Goal: Task Accomplishment & Management: Manage account settings

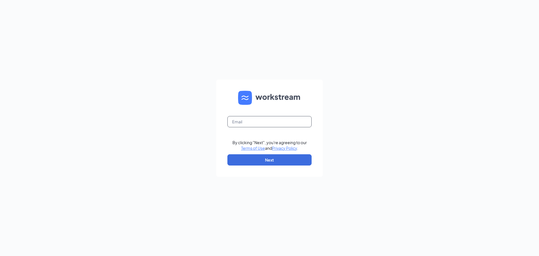
click at [268, 120] on input "text" at bounding box center [269, 121] width 84 height 11
type input "store014@wildflowerbread.com"
click at [270, 160] on button "Next" at bounding box center [269, 159] width 84 height 11
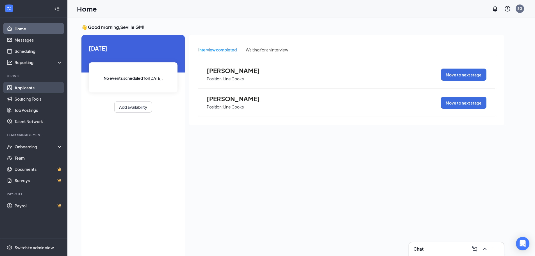
click at [34, 87] on link "Applicants" at bounding box center [39, 87] width 48 height 11
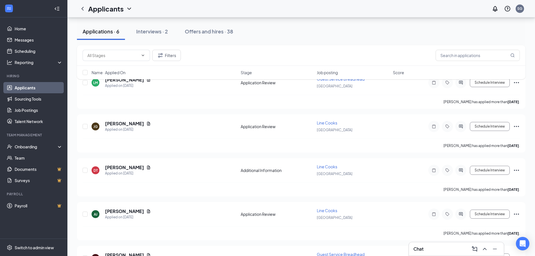
scroll to position [33, 0]
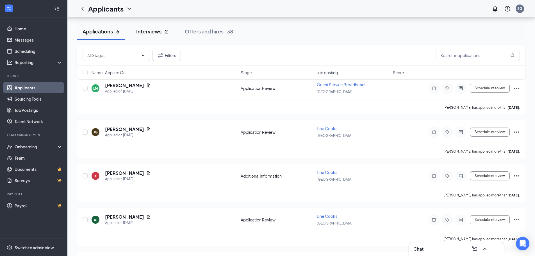
click at [154, 35] on button "Interviews · 2" at bounding box center [152, 31] width 43 height 17
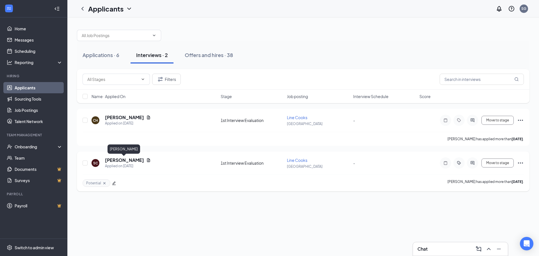
click at [126, 161] on h5 "[PERSON_NAME]" at bounding box center [124, 160] width 39 height 6
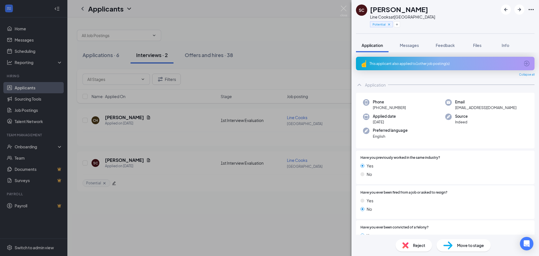
click at [407, 62] on div "This applicant also applied to 1 other job posting(s)" at bounding box center [445, 63] width 151 height 5
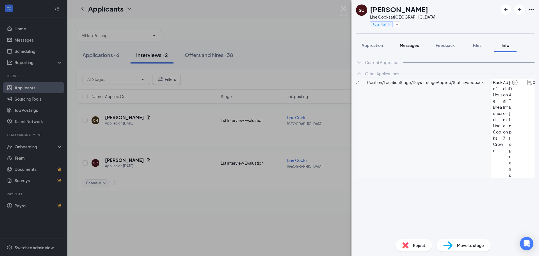
click at [406, 40] on button "Messages" at bounding box center [409, 45] width 30 height 14
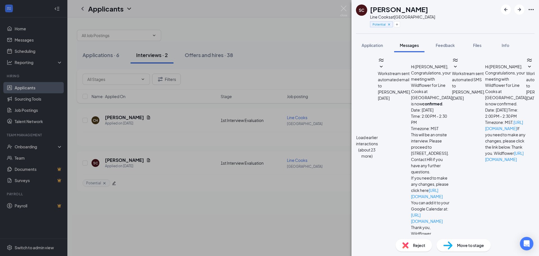
click at [378, 134] on button "Load earlier interactions (about 23 more)" at bounding box center [367, 146] width 22 height 25
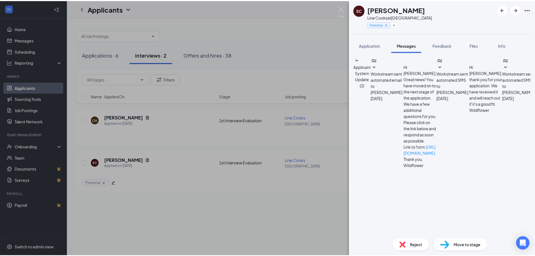
scroll to position [693, 0]
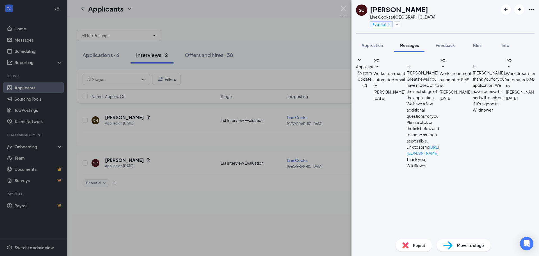
click at [422, 236] on textarea at bounding box center [389, 253] width 66 height 34
click at [189, 19] on div "SC [PERSON_NAME] Line Cooks at Seville Potential Application Messages Feedback …" at bounding box center [269, 128] width 539 height 256
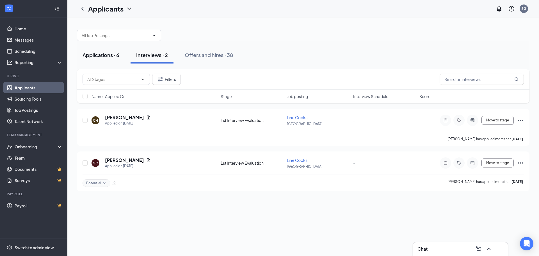
click at [97, 58] on div "Applications · 6" at bounding box center [101, 54] width 37 height 7
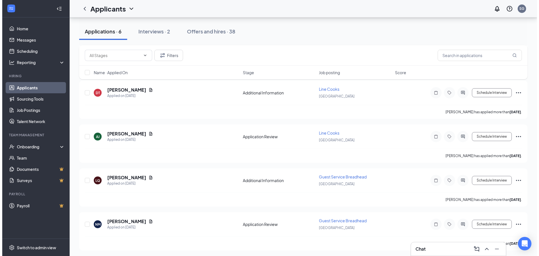
scroll to position [117, 0]
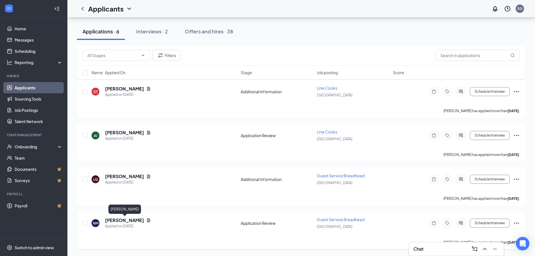
click at [136, 219] on h5 "[PERSON_NAME]" at bounding box center [124, 220] width 39 height 6
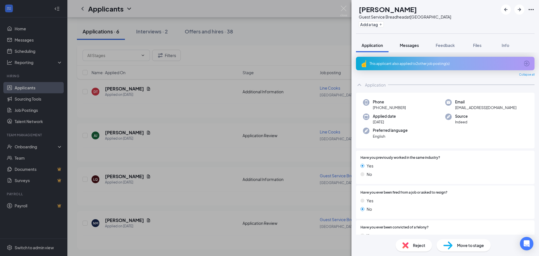
click at [408, 42] on button "Messages" at bounding box center [409, 45] width 30 height 14
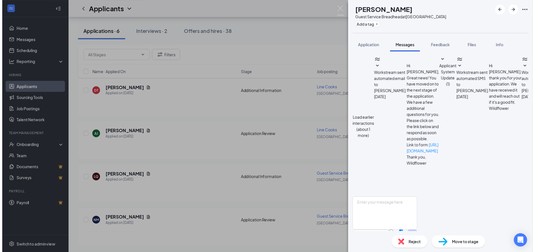
scroll to position [145, 0]
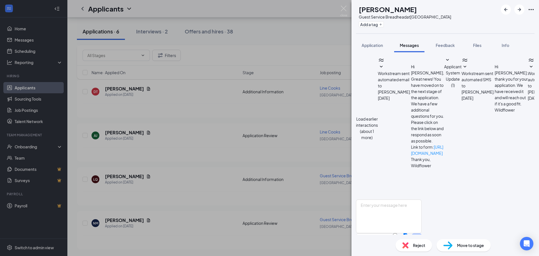
click at [199, 219] on div "NM [PERSON_NAME] Guest Service Breadhead at [GEOGRAPHIC_DATA] Add a tag Applica…" at bounding box center [269, 128] width 539 height 256
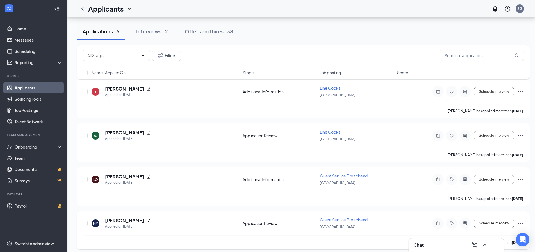
click at [521, 223] on icon "Ellipses" at bounding box center [520, 222] width 5 height 1
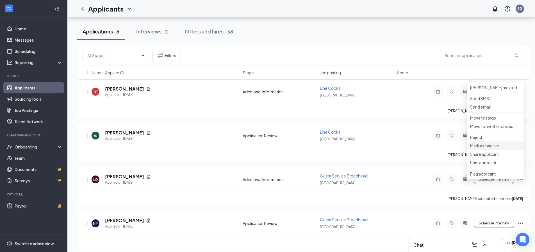
click at [481, 148] on p "Mark as inactive" at bounding box center [495, 146] width 51 height 6
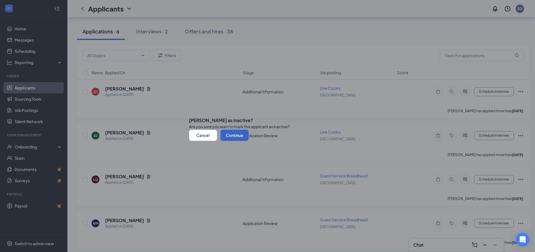
click at [248, 141] on button "Continue" at bounding box center [234, 134] width 28 height 11
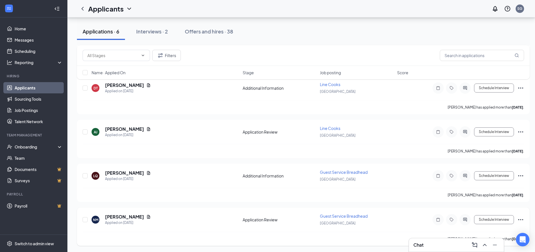
scroll to position [121, 0]
click at [113, 216] on h5 "[PERSON_NAME]" at bounding box center [124, 216] width 39 height 6
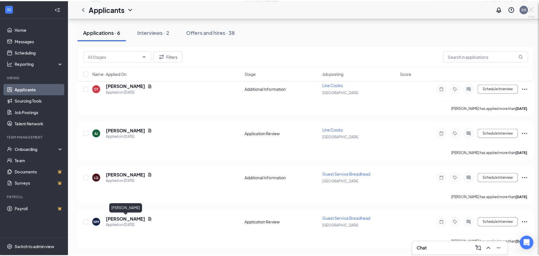
scroll to position [117, 0]
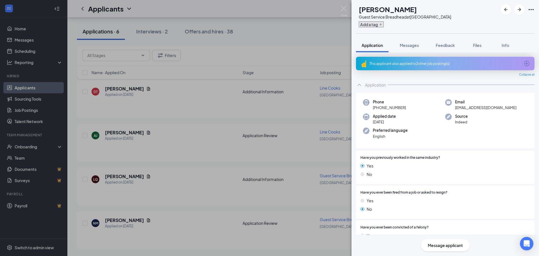
click at [384, 25] on button "Add a tag" at bounding box center [371, 24] width 25 height 6
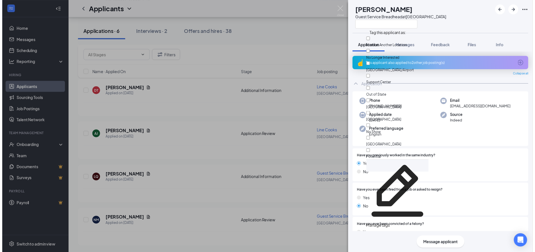
scroll to position [0, 0]
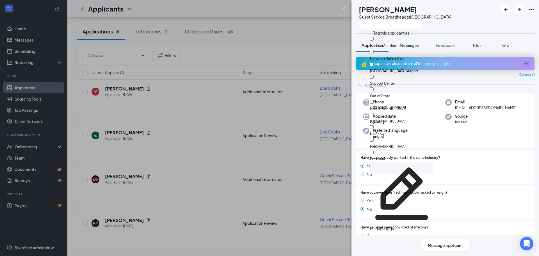
click at [312, 55] on div "NM [PERSON_NAME] Guest Service Breadhead at [GEOGRAPHIC_DATA] Application Messa…" at bounding box center [269, 128] width 539 height 256
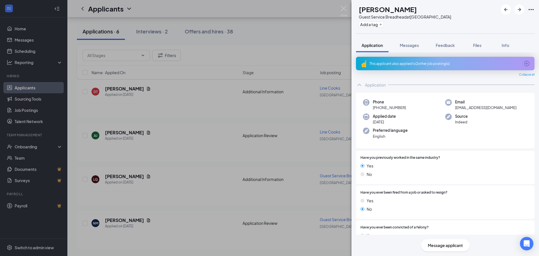
click at [401, 64] on div "This applicant also applied to 2 other job posting(s)" at bounding box center [445, 63] width 151 height 5
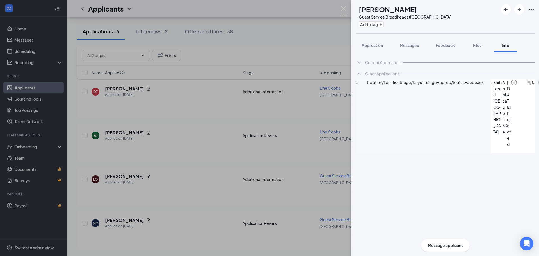
click at [135, 221] on div "NM [PERSON_NAME] Guest Service Breadhead at [GEOGRAPHIC_DATA] Add a tag Applica…" at bounding box center [269, 128] width 539 height 256
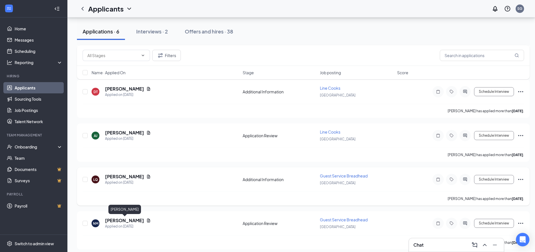
scroll to position [77, 0]
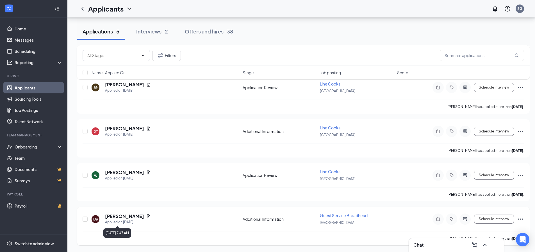
click at [130, 222] on div "Applied on [DATE]" at bounding box center [128, 222] width 46 height 6
click at [154, 30] on div "Interviews · 2" at bounding box center [152, 31] width 32 height 7
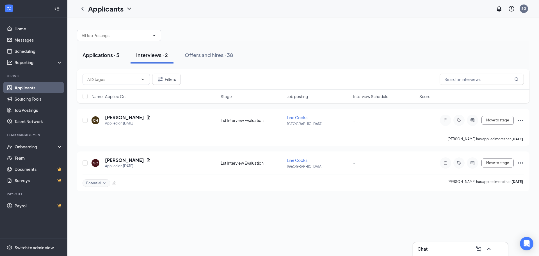
click at [108, 60] on button "Applications · 5" at bounding box center [101, 55] width 48 height 17
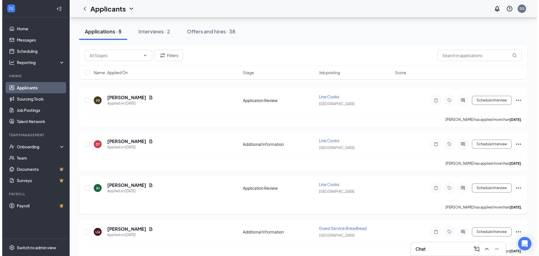
scroll to position [73, 0]
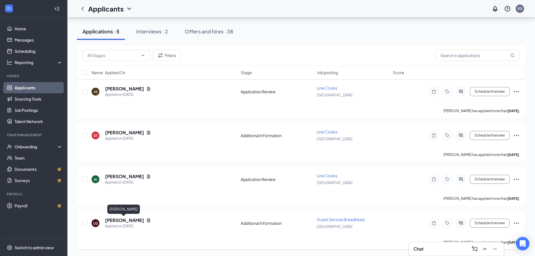
click at [126, 222] on h5 "[PERSON_NAME]" at bounding box center [124, 220] width 39 height 6
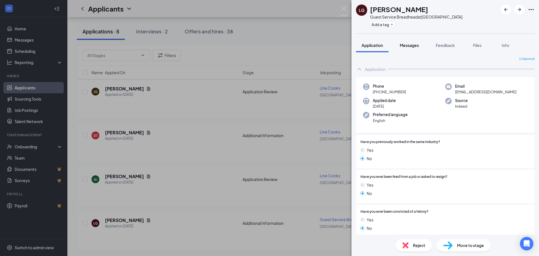
click at [409, 43] on span "Messages" at bounding box center [409, 45] width 19 height 5
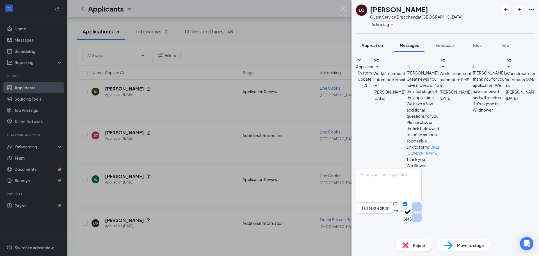
click at [378, 47] on span "Application" at bounding box center [372, 45] width 21 height 5
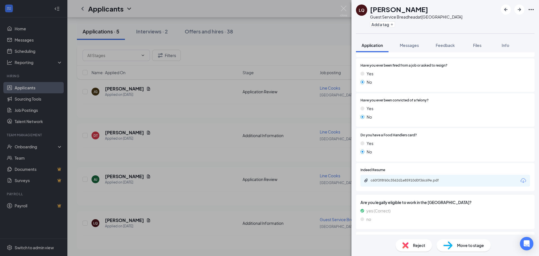
scroll to position [112, 0]
click at [374, 178] on div "c60f3f8f60c3562d1e85910d0f36c69e.pdf" at bounding box center [410, 179] width 79 height 4
click at [196, 218] on div "LQ [PERSON_NAME] Guest Service Breadhead at [GEOGRAPHIC_DATA] Add a tag Applica…" at bounding box center [269, 128] width 539 height 256
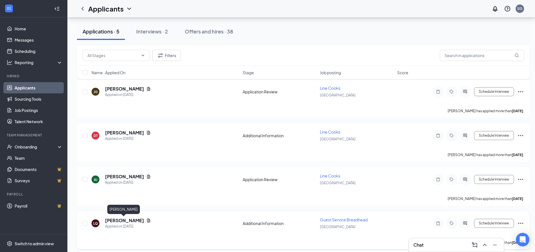
click at [132, 221] on h5 "[PERSON_NAME]" at bounding box center [124, 220] width 39 height 6
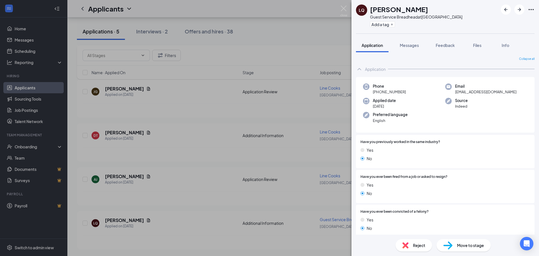
click at [416, 243] on span "Reject" at bounding box center [419, 245] width 12 height 6
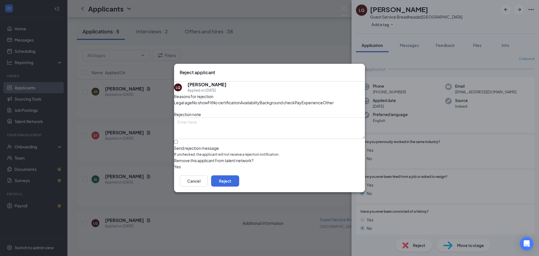
click at [302, 106] on span "Experience" at bounding box center [312, 102] width 21 height 6
click at [302, 105] on span "Experience" at bounding box center [312, 102] width 21 height 6
click at [254, 133] on textarea at bounding box center [269, 127] width 191 height 21
click at [410, 35] on div "Reject applicant LQ [PERSON_NAME] Applied on [DATE] Reasons for rejection Legal…" at bounding box center [269, 128] width 539 height 256
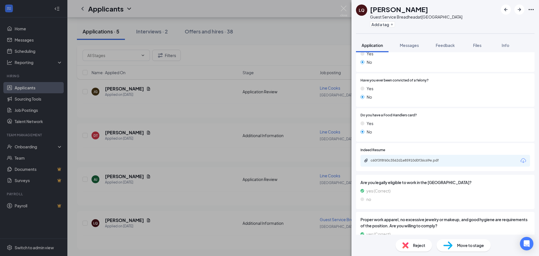
scroll to position [119, 0]
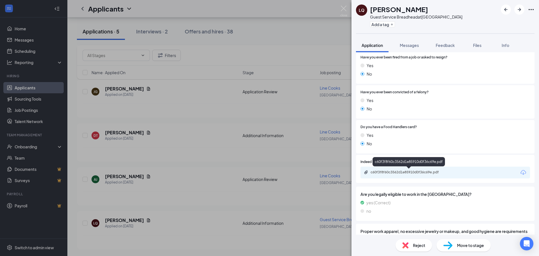
click at [407, 172] on div "c60f3f8f60c3562d1e85910d0f36c69e.pdf" at bounding box center [410, 172] width 79 height 4
click at [532, 9] on icon "Ellipses" at bounding box center [531, 9] width 7 height 7
click at [418, 243] on span "Reject" at bounding box center [419, 245] width 12 height 6
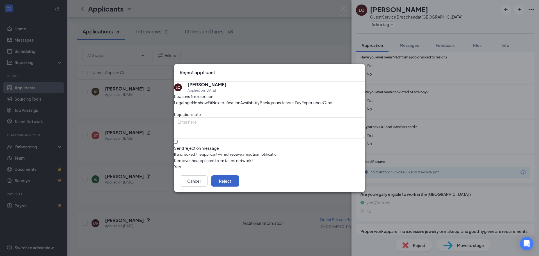
click at [239, 186] on button "Reject" at bounding box center [225, 180] width 28 height 11
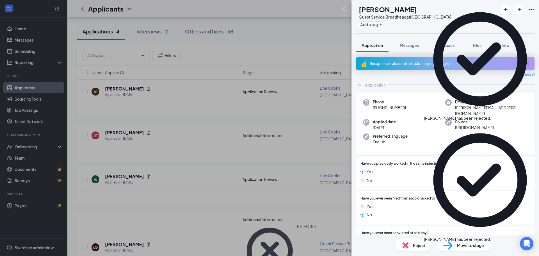
click at [181, 221] on div "LM [PERSON_NAME] Guest Service Breadhead at [GEOGRAPHIC_DATA] Add a tag Applica…" at bounding box center [269, 128] width 539 height 256
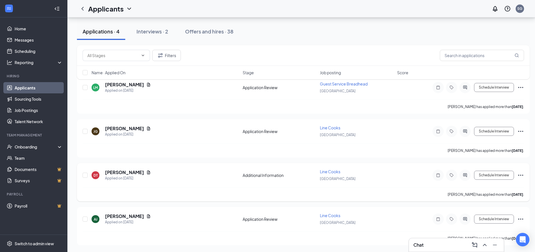
scroll to position [33, 0]
click at [130, 215] on h5 "[PERSON_NAME]" at bounding box center [124, 216] width 39 height 6
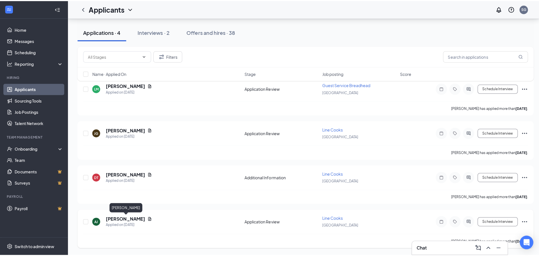
scroll to position [29, 0]
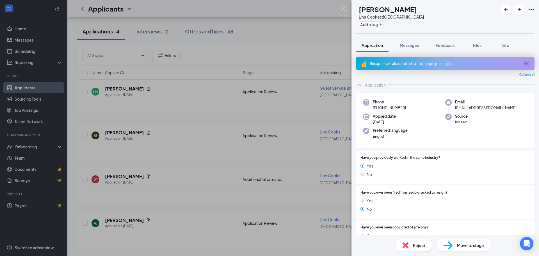
click at [409, 66] on div "This applicant also applied to 11 other job posting(s)" at bounding box center [445, 63] width 151 height 5
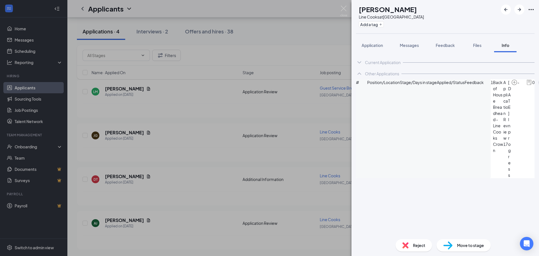
scroll to position [28, 0]
drag, startPoint x: 427, startPoint y: 99, endPoint x: 381, endPoint y: 103, distance: 46.0
click at [491, 103] on div "1 Back of House Breadhead - Line Cooks [MEDICAL_DATA] Review [DATE] In progress…" at bounding box center [518, 128] width 54 height 99
click at [493, 103] on span "Back of House Breadhead - Line Cooks" at bounding box center [498, 110] width 10 height 62
click at [366, 45] on span "Application" at bounding box center [372, 45] width 21 height 5
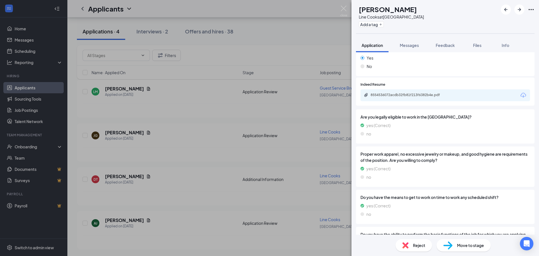
scroll to position [210, 0]
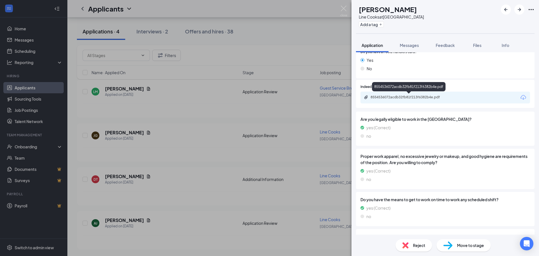
click at [395, 96] on div "8554536072acdb32fb81f213f6382b4e.pdf" at bounding box center [410, 97] width 79 height 4
click at [383, 24] on button "Add a tag" at bounding box center [371, 24] width 25 height 6
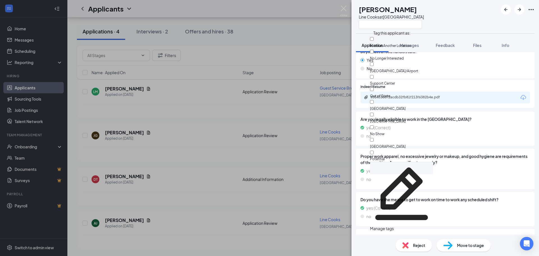
scroll to position [24, 0]
click at [374, 151] on input "Potential" at bounding box center [372, 153] width 4 height 4
checkbox input "true"
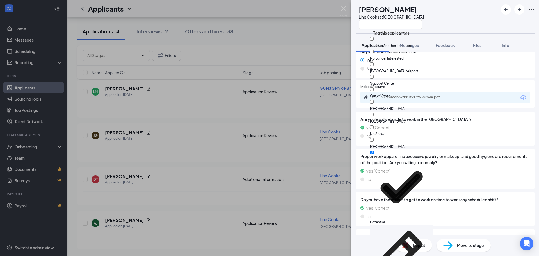
click at [357, 70] on div "Do you have a Food Handlers card? Yes No" at bounding box center [445, 61] width 179 height 33
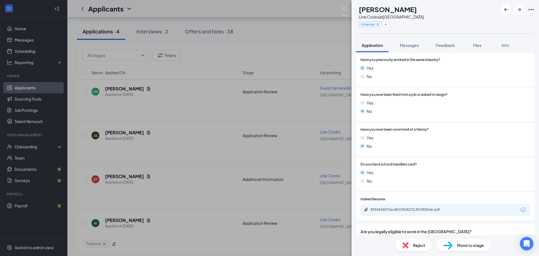
scroll to position [0, 0]
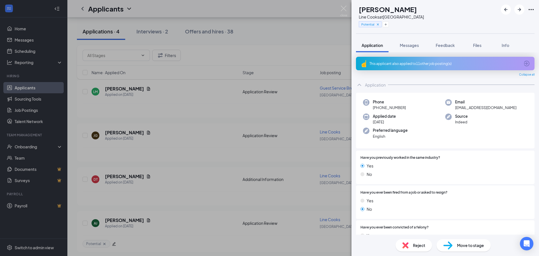
click at [168, 189] on div "[PERSON_NAME] [PERSON_NAME] at Seville Potential Application Messages Feedback …" at bounding box center [269, 128] width 539 height 256
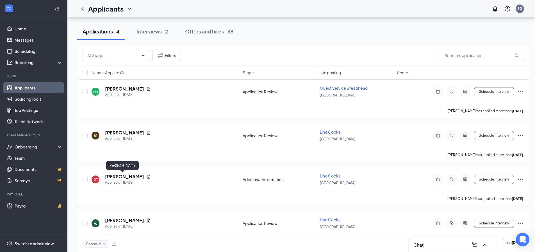
click at [115, 175] on h5 "[PERSON_NAME]" at bounding box center [124, 176] width 39 height 6
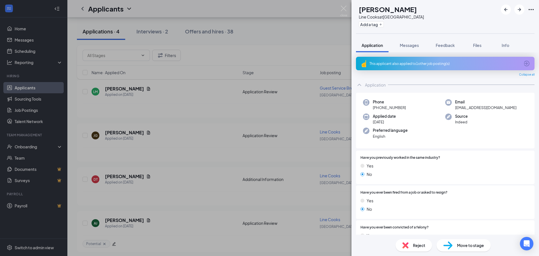
click at [413, 61] on div "This applicant also applied to 1 other job posting(s)" at bounding box center [445, 63] width 151 height 5
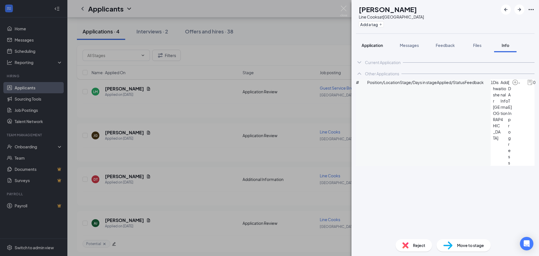
click at [373, 44] on span "Application" at bounding box center [372, 45] width 21 height 5
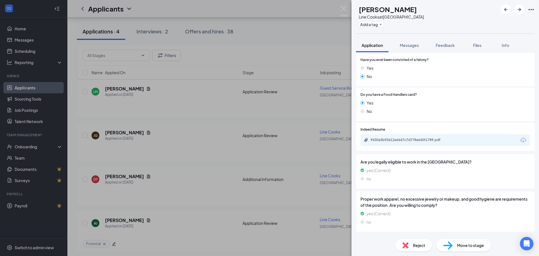
scroll to position [168, 0]
click at [391, 135] on div "9430a5b93612e6647c7d778e640f1789.pdf" at bounding box center [409, 130] width 74 height 12
click at [391, 141] on div "9430a5b93612e6647c7d778e640f1789.pdf" at bounding box center [409, 138] width 91 height 5
drag, startPoint x: 148, startPoint y: 187, endPoint x: 151, endPoint y: 186, distance: 2.9
click at [149, 187] on div "DT [PERSON_NAME] Line Cooks at [GEOGRAPHIC_DATA] Add a tag Application Messages…" at bounding box center [269, 128] width 539 height 256
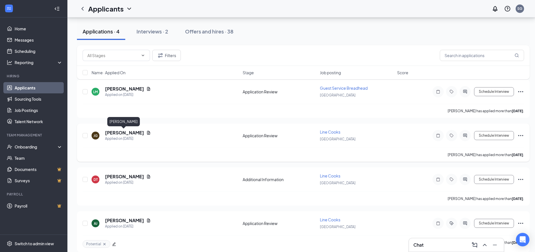
click at [127, 131] on h5 "[PERSON_NAME]" at bounding box center [124, 132] width 39 height 6
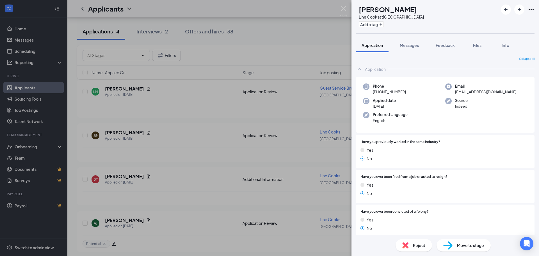
click at [163, 122] on div "[PERSON_NAME] [PERSON_NAME] Line Cooks at [GEOGRAPHIC_DATA] Add a tag Applicati…" at bounding box center [269, 128] width 539 height 256
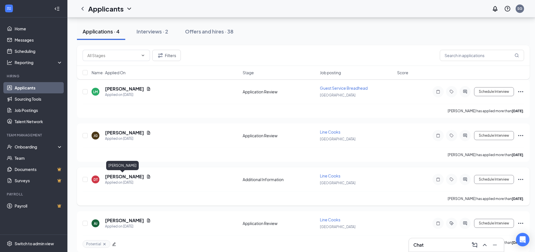
click at [117, 176] on h5 "[PERSON_NAME]" at bounding box center [124, 176] width 39 height 6
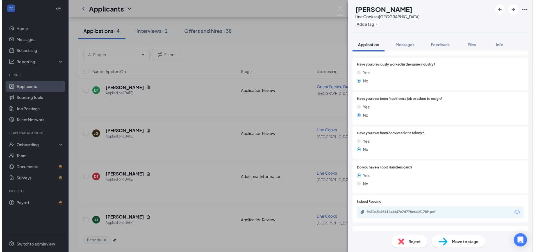
scroll to position [140, 0]
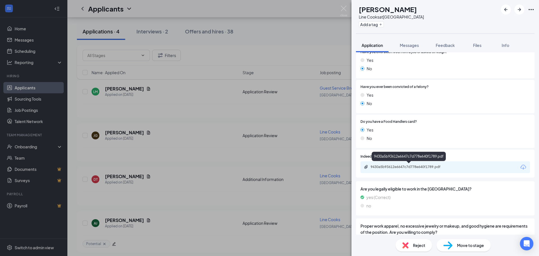
click at [405, 169] on div "9430a5b93612e6647c7d778e640f1789.pdf" at bounding box center [409, 167] width 91 height 5
click at [165, 164] on div "DT [PERSON_NAME] Line Cooks at [GEOGRAPHIC_DATA] Add a tag Application Messages…" at bounding box center [269, 128] width 539 height 256
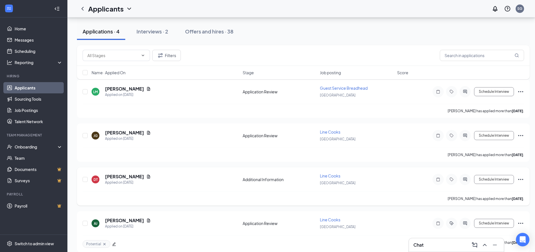
scroll to position [36, 0]
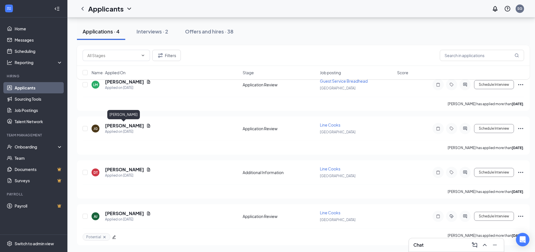
click at [122, 123] on h5 "[PERSON_NAME]" at bounding box center [124, 125] width 39 height 6
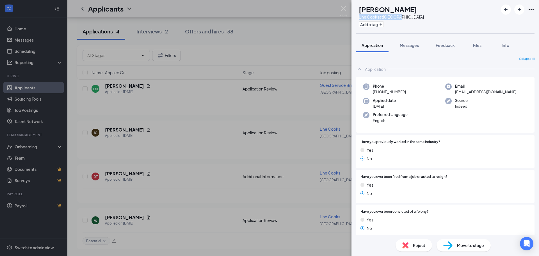
drag, startPoint x: 370, startPoint y: 17, endPoint x: 414, endPoint y: 17, distance: 43.5
click at [414, 17] on div "Line Cooks at [GEOGRAPHIC_DATA]" at bounding box center [391, 17] width 65 height 6
click at [410, 16] on div "Line Cooks at [GEOGRAPHIC_DATA]" at bounding box center [391, 17] width 65 height 6
drag, startPoint x: 411, startPoint y: 16, endPoint x: 364, endPoint y: 15, distance: 46.9
click at [364, 15] on div "JG [PERSON_NAME] Line Cooks at [GEOGRAPHIC_DATA] Add a tag" at bounding box center [390, 16] width 68 height 24
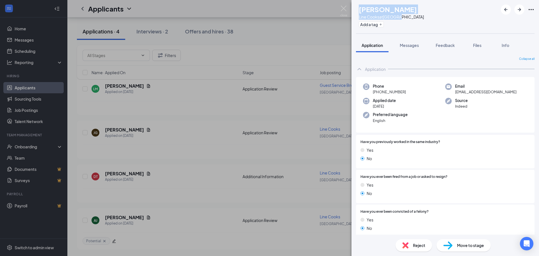
click at [404, 90] on div "Phone [PHONE_NUMBER]" at bounding box center [389, 89] width 33 height 12
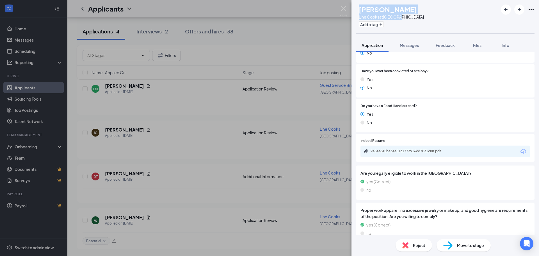
scroll to position [168, 0]
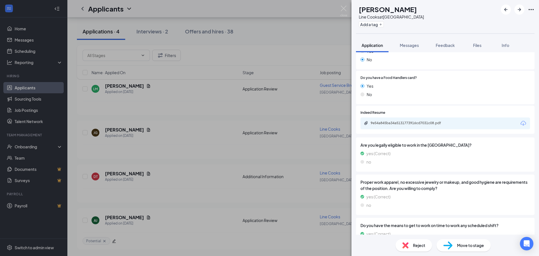
click at [414, 114] on div at bounding box center [457, 112] width 145 height 5
click at [415, 120] on div "9e54a845ba34a5131773916cd7031c08.pdf" at bounding box center [446, 123] width 170 height 12
click at [404, 122] on div "9e54a845ba34a5131773916cd7031c08.pdf" at bounding box center [410, 123] width 79 height 4
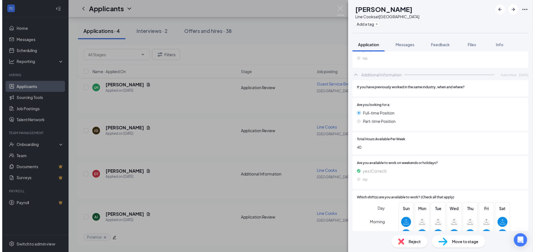
scroll to position [497, 0]
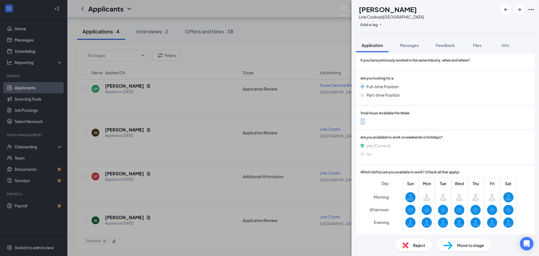
drag, startPoint x: 373, startPoint y: 121, endPoint x: 356, endPoint y: 121, distance: 16.6
click at [356, 121] on div "Total Hours Available Per Week 40" at bounding box center [445, 117] width 179 height 23
drag, startPoint x: 385, startPoint y: 85, endPoint x: 358, endPoint y: 85, distance: 27.2
click at [358, 85] on div "Are you looking for a: Full-time Position Part-time Position" at bounding box center [445, 87] width 179 height 33
click at [390, 93] on span "Part-time Position" at bounding box center [383, 95] width 33 height 6
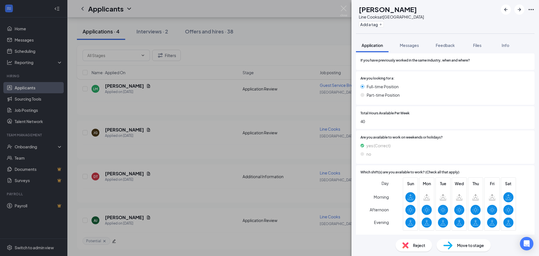
click at [258, 42] on div "[PERSON_NAME] [PERSON_NAME] Line Cooks at [GEOGRAPHIC_DATA] Add a tag Applicati…" at bounding box center [269, 128] width 539 height 256
